Goal: Find specific fact: Find specific fact

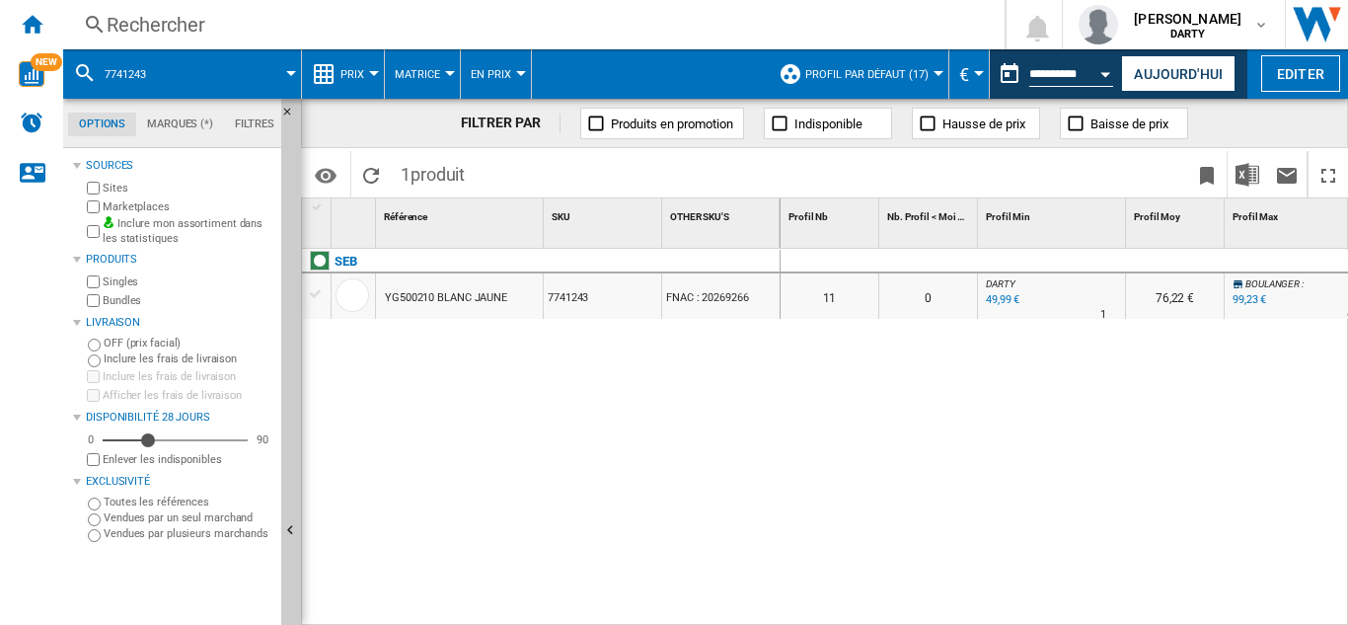
click at [170, 29] on div "Rechercher" at bounding box center [530, 25] width 847 height 28
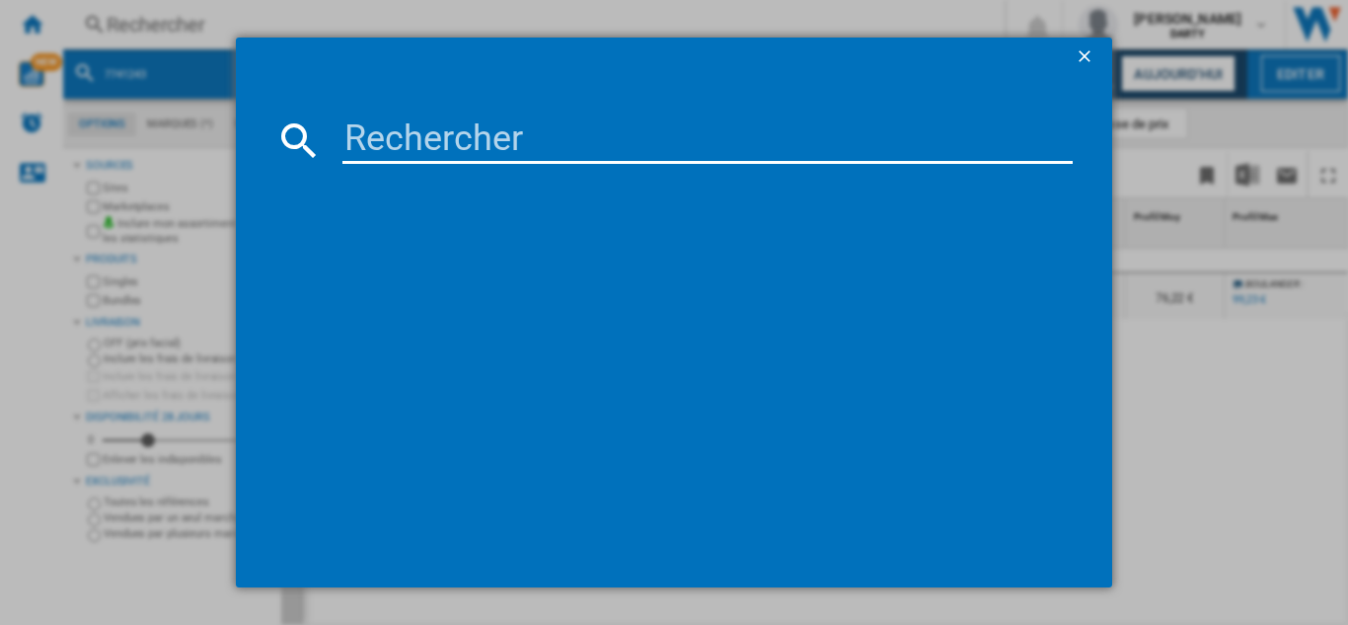
click at [388, 158] on input at bounding box center [707, 139] width 730 height 47
paste input "7949677"
type input "7949677"
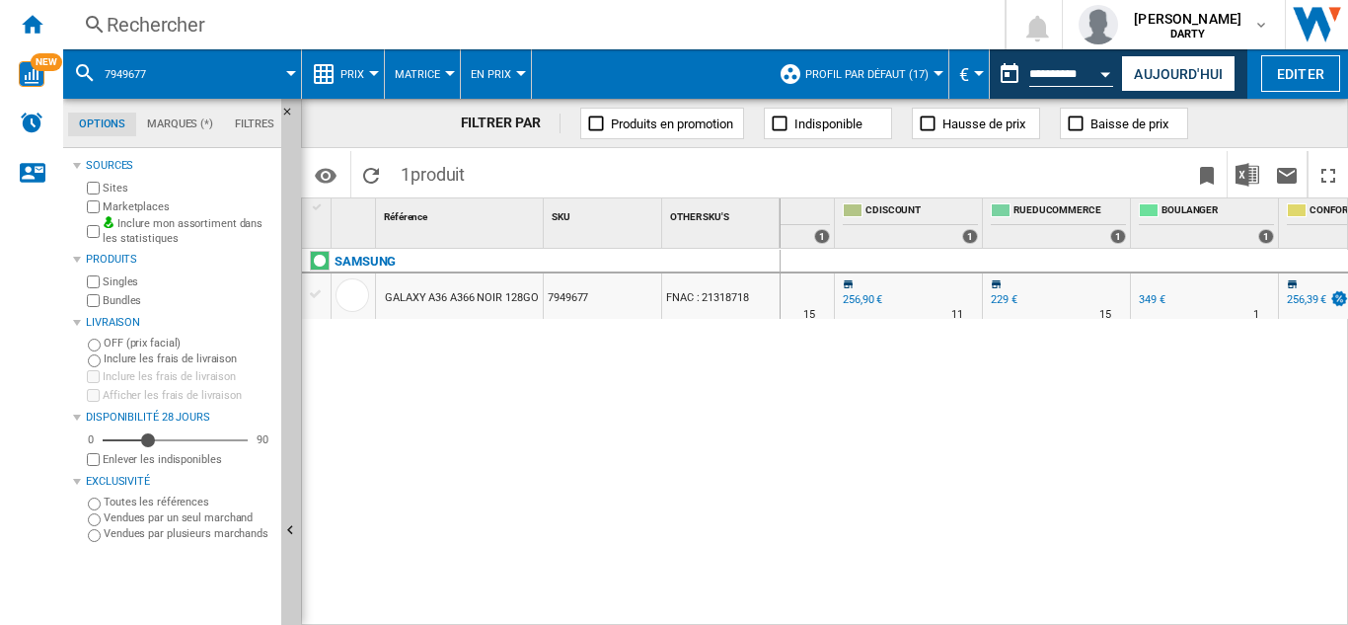
scroll to position [0, 1192]
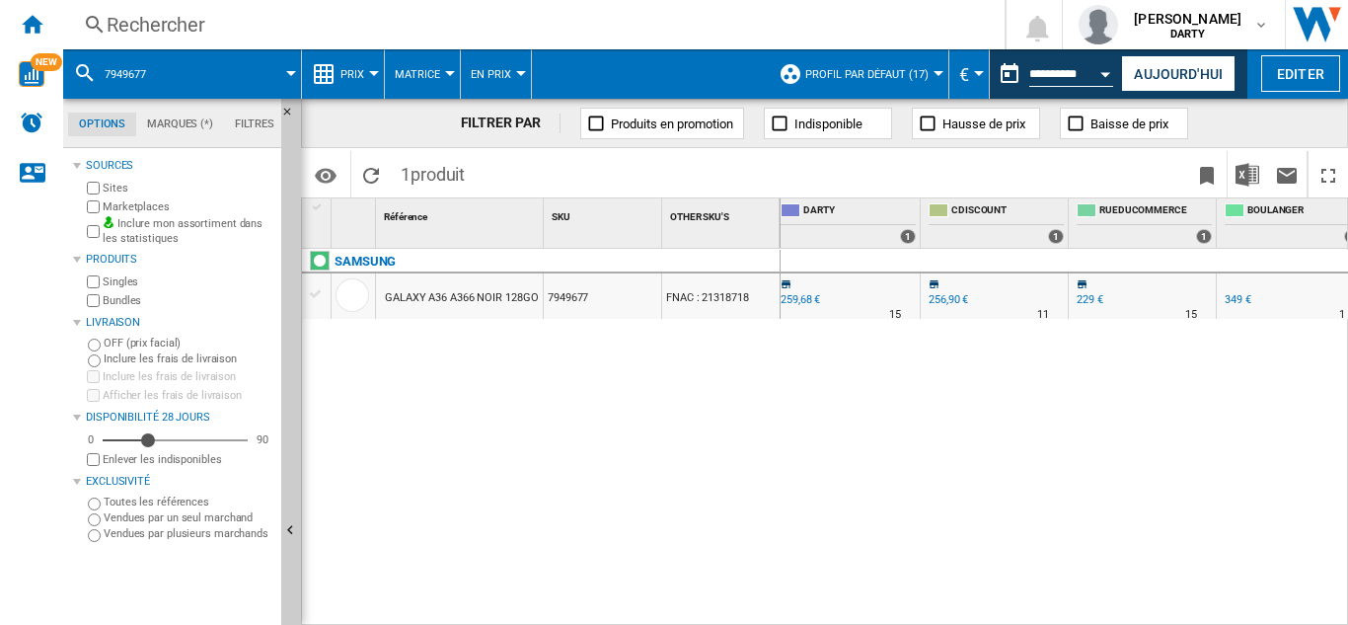
click at [166, 26] on div "Rechercher" at bounding box center [530, 25] width 847 height 28
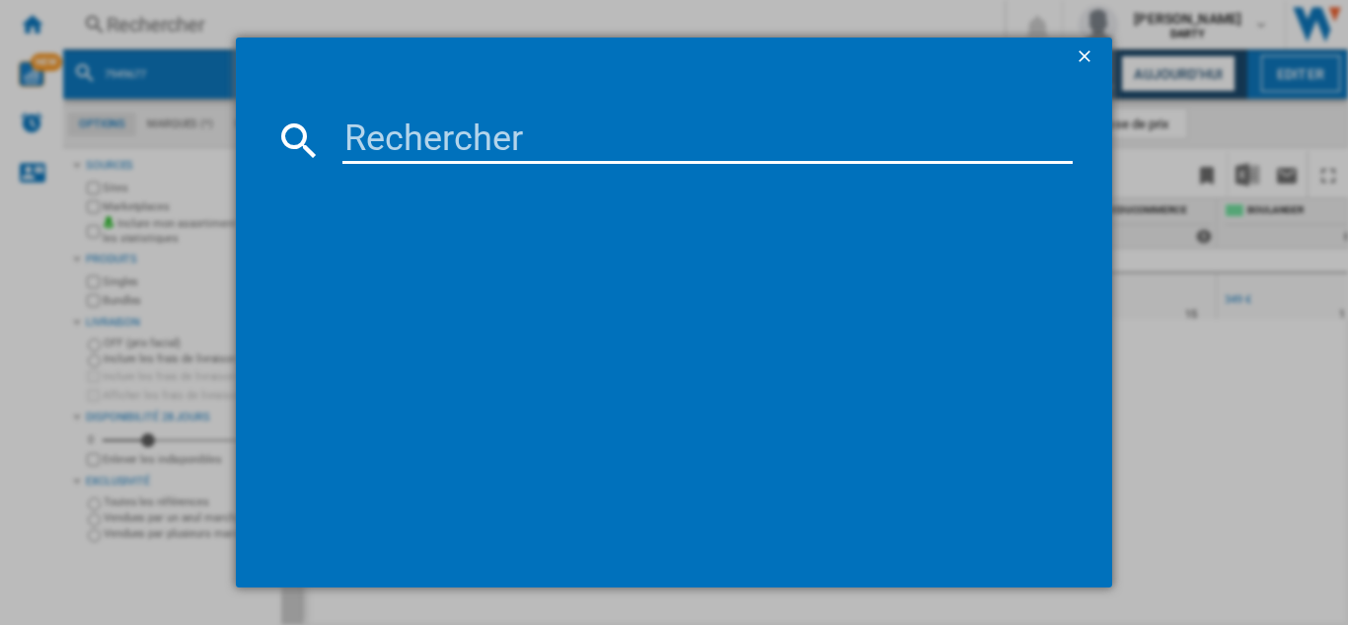
type input "4210573"
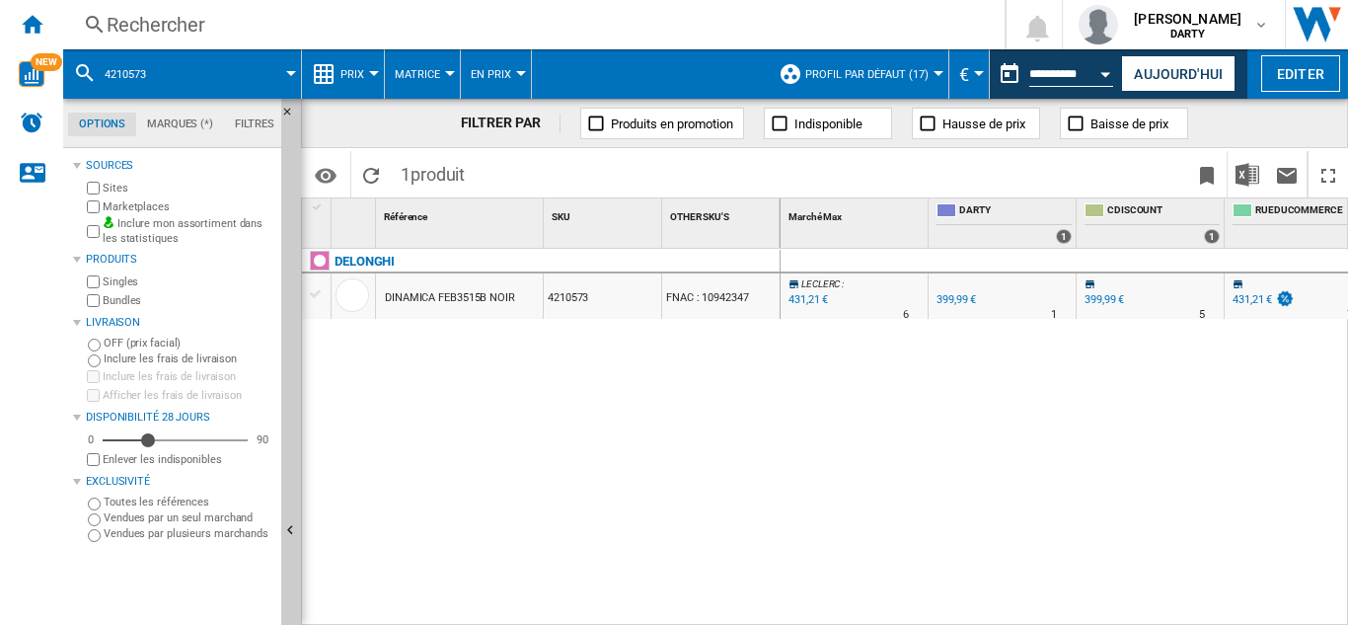
scroll to position [0, 1096]
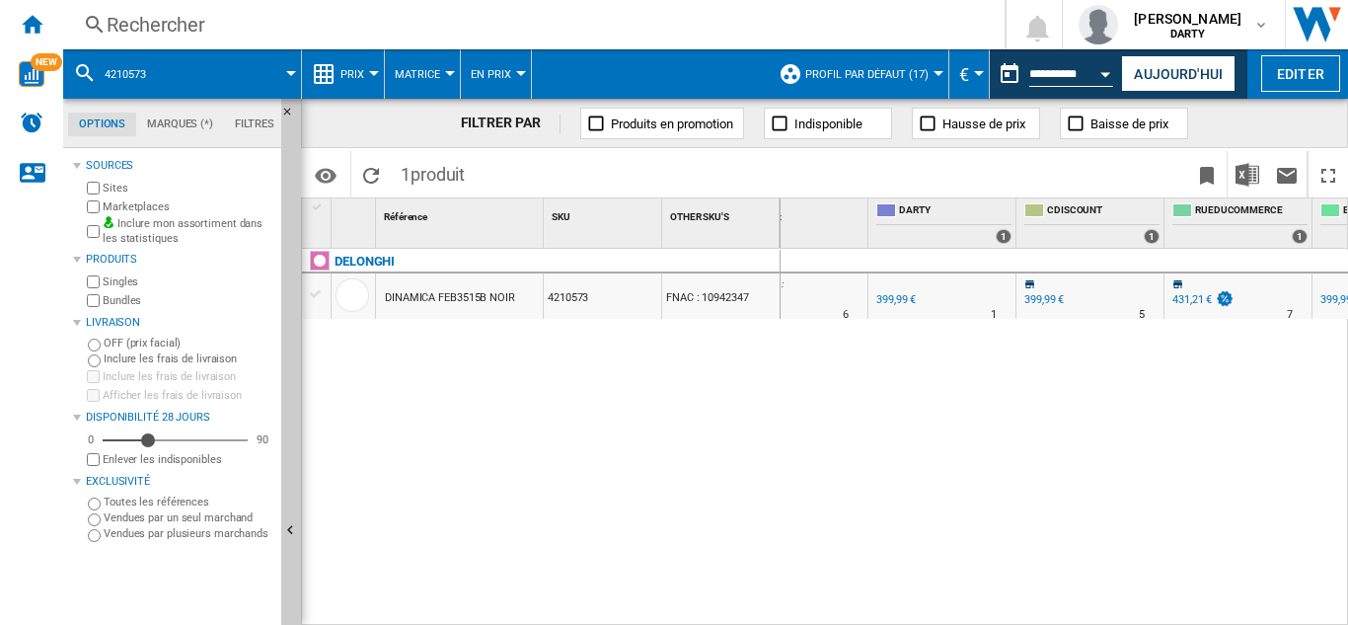
click at [186, 16] on div "Rechercher" at bounding box center [530, 25] width 847 height 28
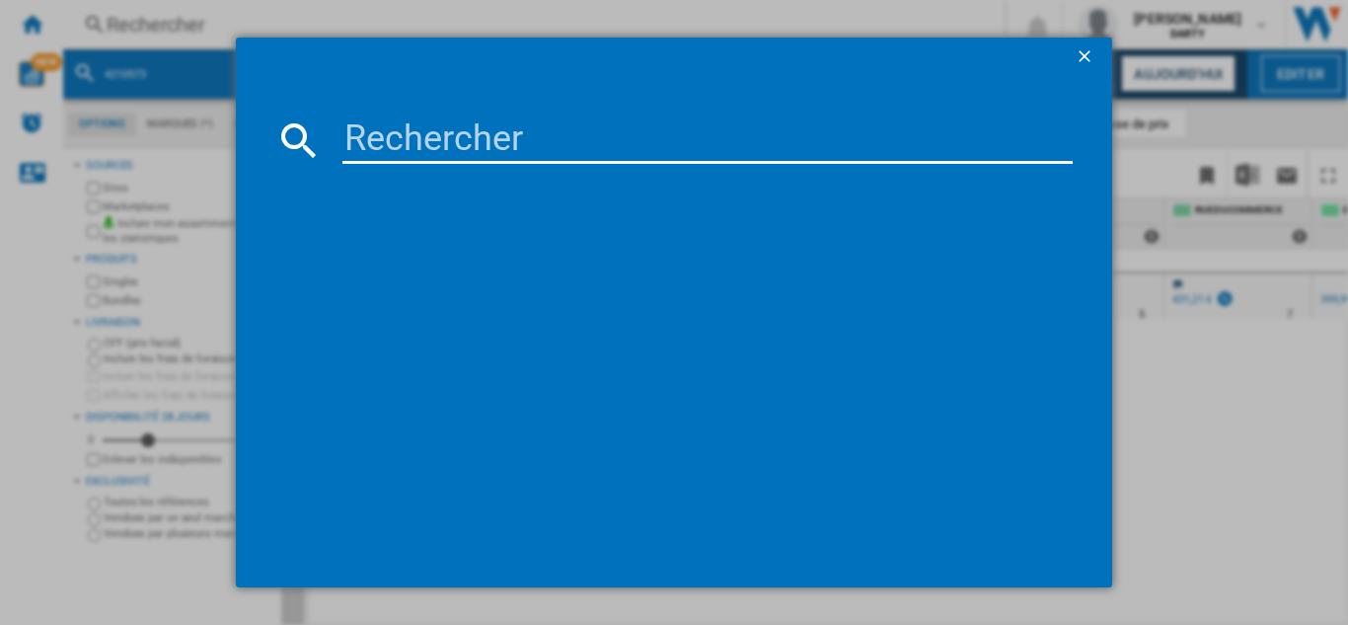
type input "7602650"
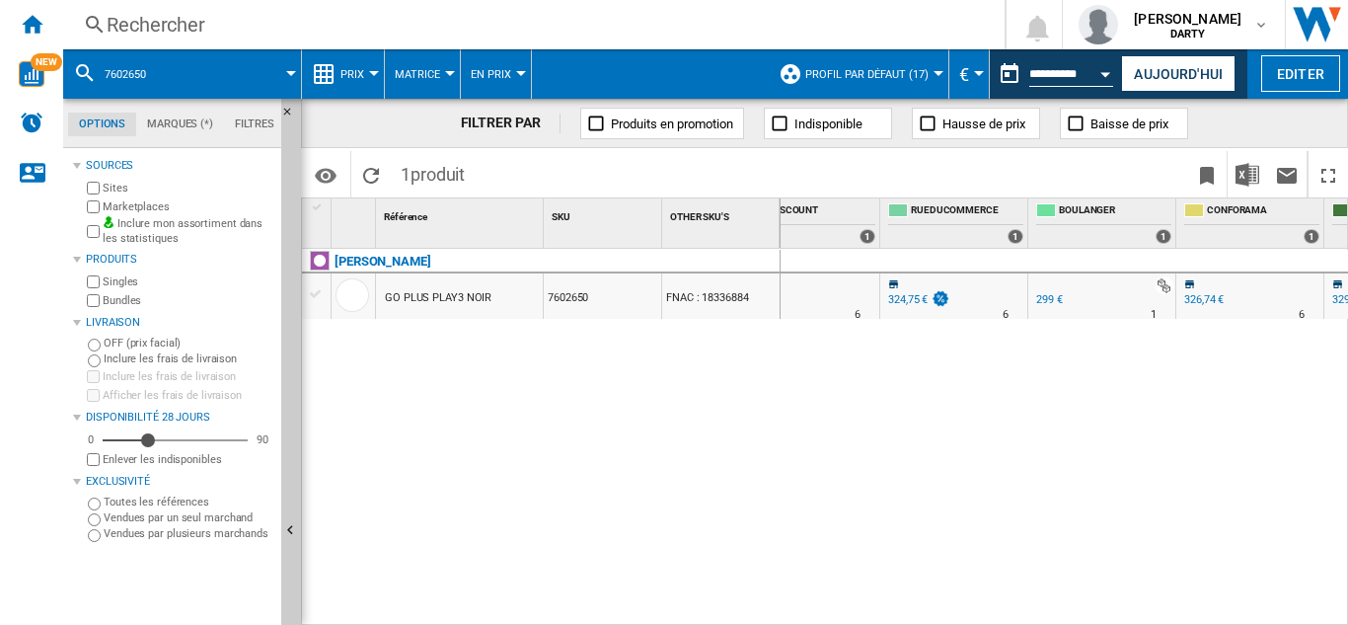
scroll to position [0, 1385]
